Goal: Task Accomplishment & Management: Complete application form

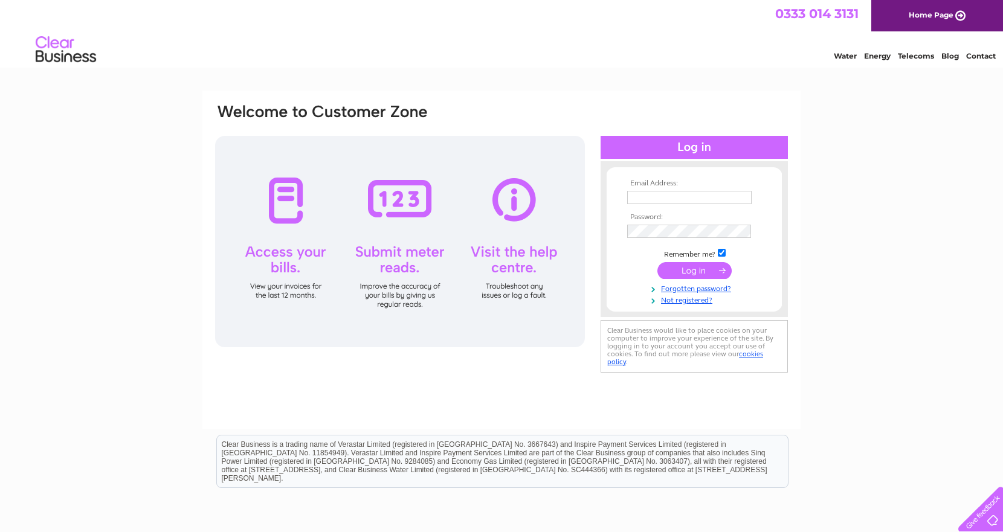
type input "[PERSON_NAME][EMAIL_ADDRESS][PERSON_NAME][DOMAIN_NAME]"
click at [704, 271] on input "submit" at bounding box center [694, 270] width 74 height 17
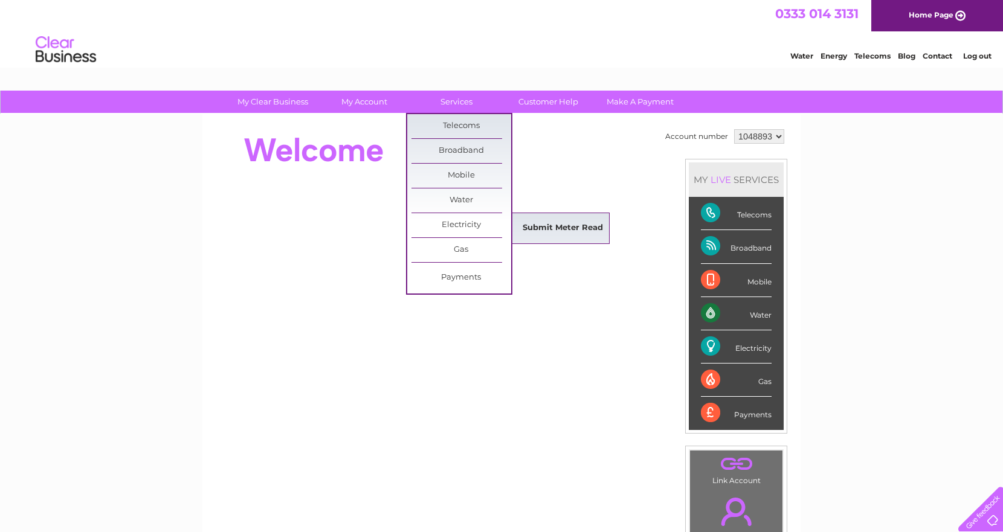
click at [551, 225] on link "Submit Meter Read" at bounding box center [563, 228] width 100 height 24
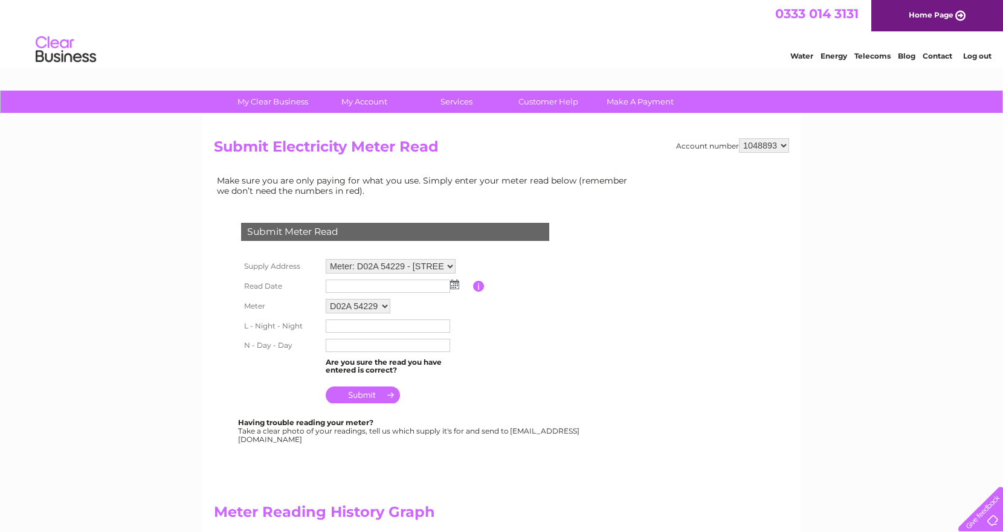
click at [450, 286] on img at bounding box center [454, 285] width 9 height 10
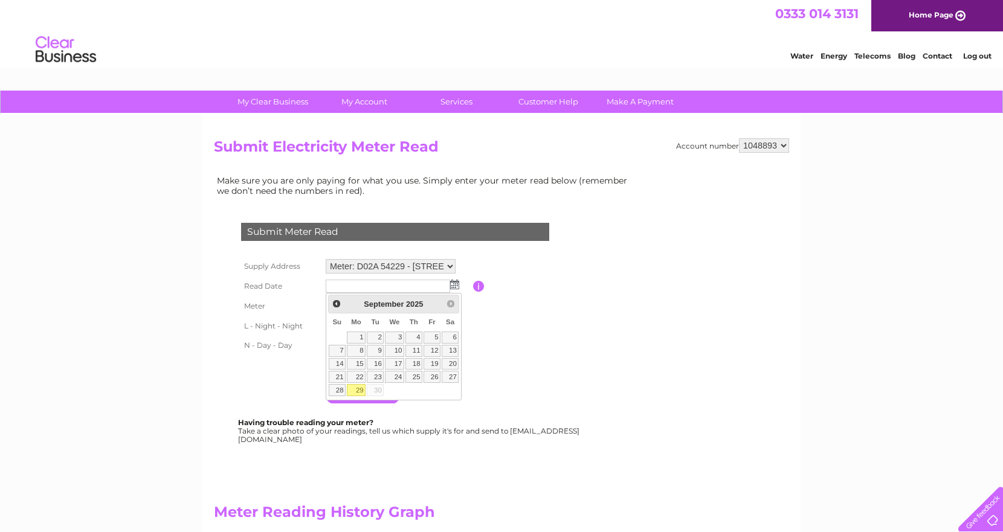
click at [357, 388] on link "29" at bounding box center [356, 390] width 19 height 12
type input "2025/09/29"
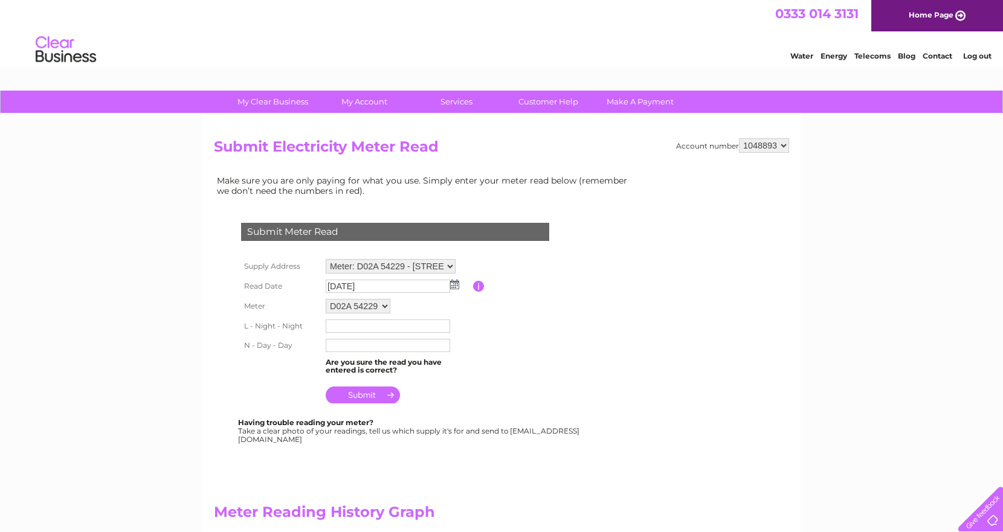
click at [345, 327] on input "text" at bounding box center [388, 326] width 124 height 13
type input "11405"
click at [345, 349] on input "text" at bounding box center [388, 346] width 124 height 13
type input "36311"
click at [362, 395] on input "submit" at bounding box center [363, 395] width 74 height 17
